Goal: Check status

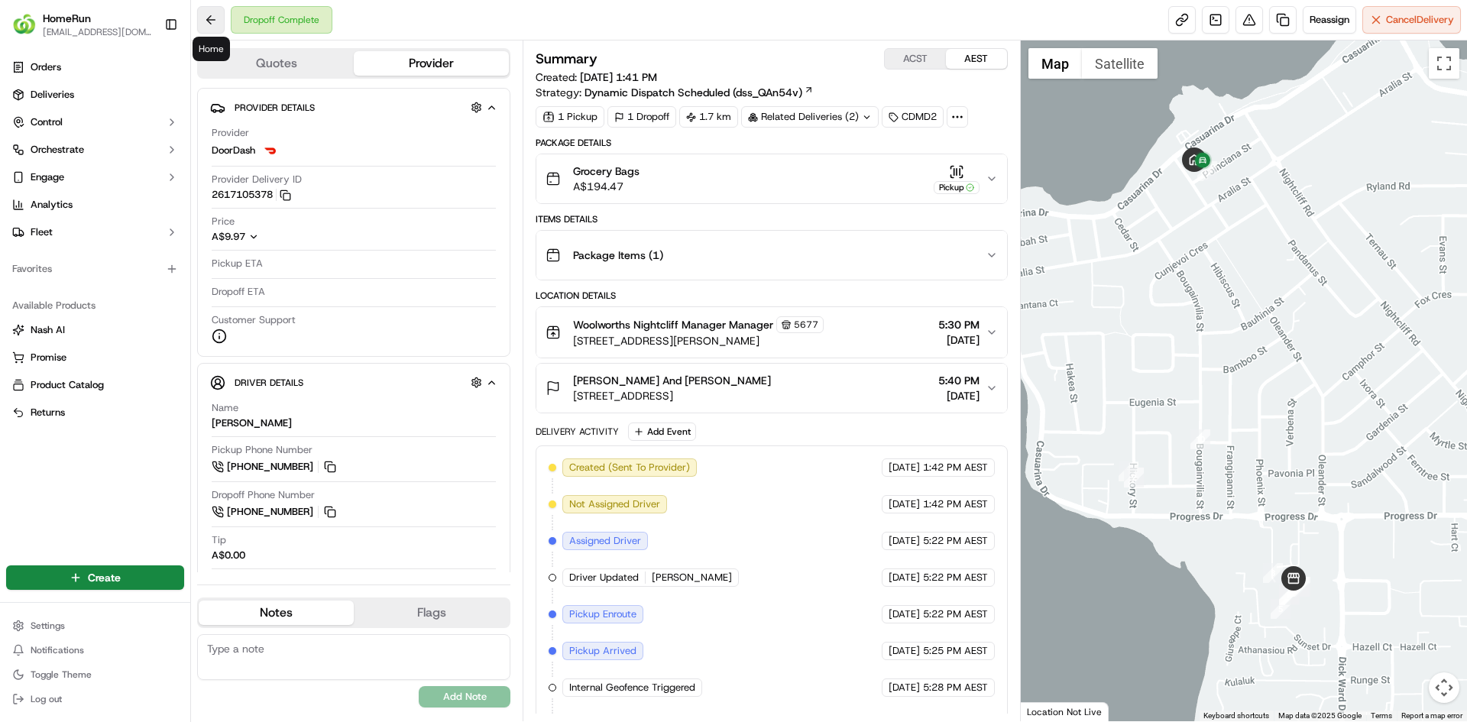
click at [211, 23] on button at bounding box center [211, 20] width 28 height 28
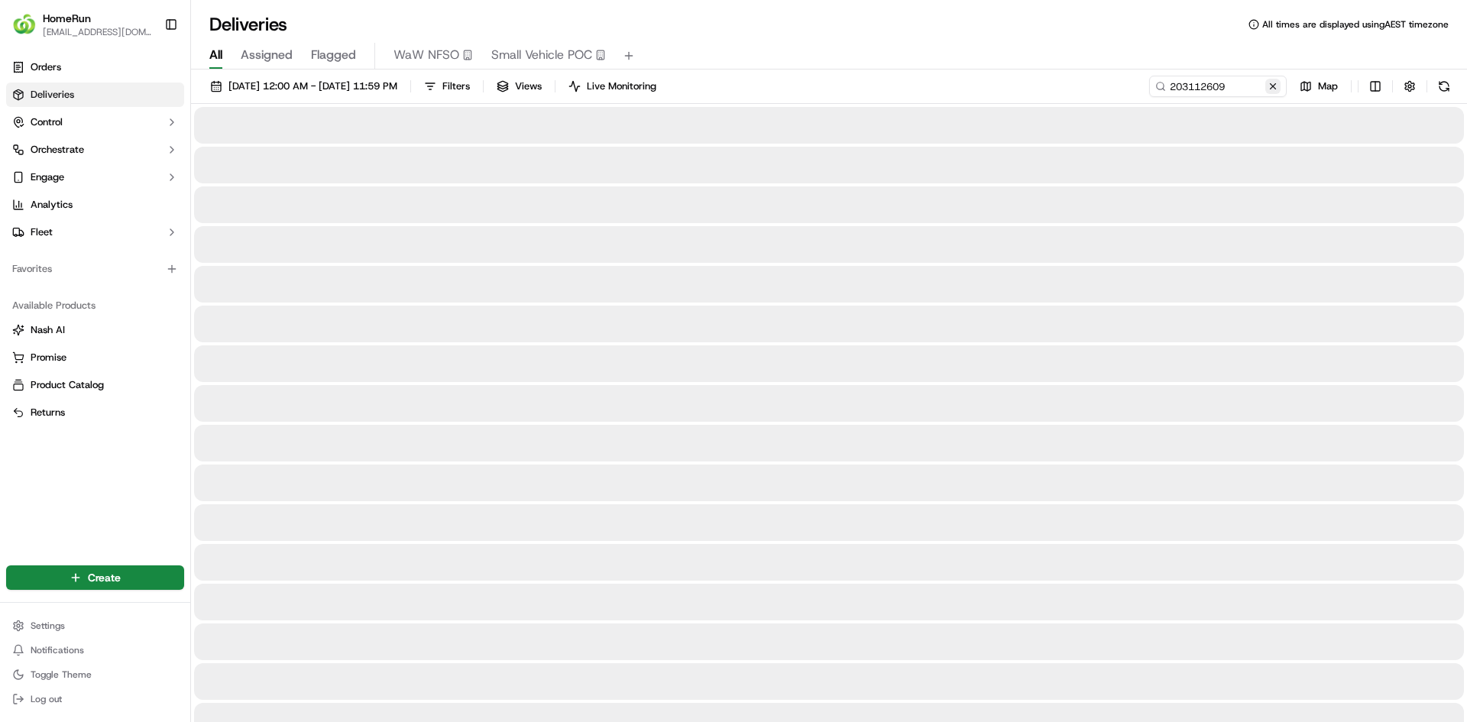
click at [1275, 80] on button at bounding box center [1272, 86] width 15 height 15
click at [1232, 83] on input at bounding box center [1194, 86] width 183 height 21
paste input "269513067"
type input "269513067"
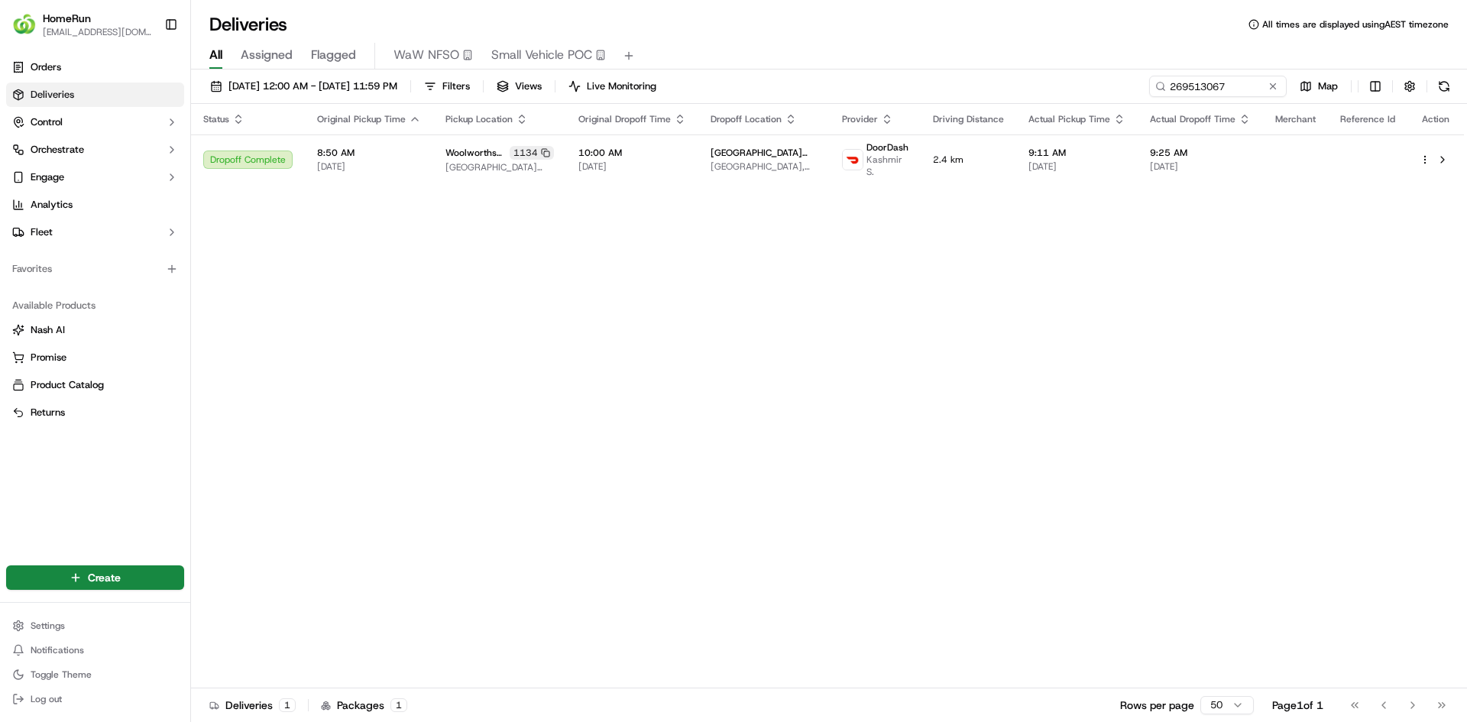
click at [752, 416] on div "Status Original Pickup Time Pickup Location Original Dropoff Time Dropoff Locat…" at bounding box center [827, 396] width 1273 height 584
